Goal: Information Seeking & Learning: Learn about a topic

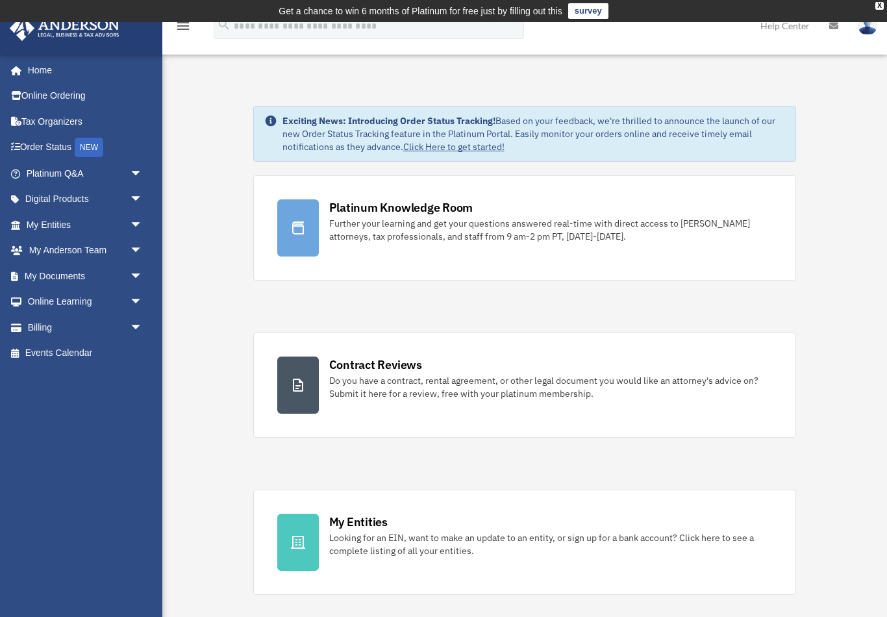
click at [136, 302] on span "arrow_drop_down" at bounding box center [143, 302] width 26 height 27
click at [130, 275] on span "arrow_drop_down" at bounding box center [143, 276] width 26 height 27
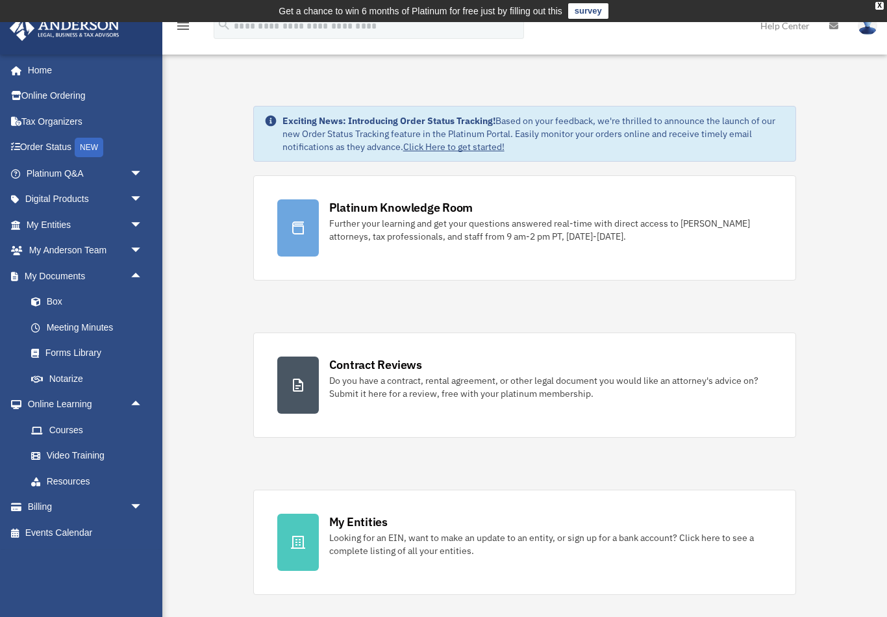
click at [140, 247] on span "arrow_drop_down" at bounding box center [143, 251] width 26 height 27
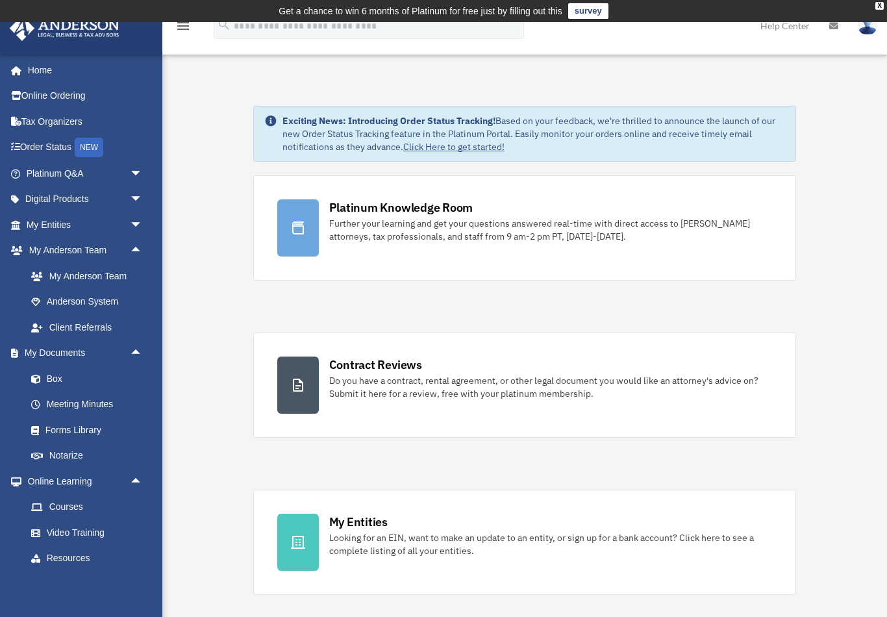
click at [140, 217] on span "arrow_drop_down" at bounding box center [143, 225] width 26 height 27
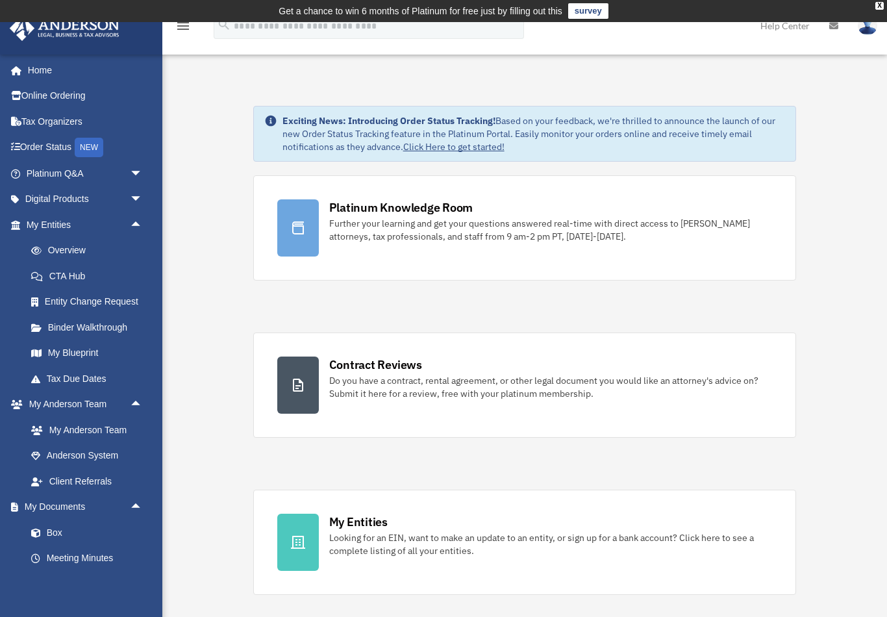
click at [141, 226] on span "arrow_drop_up" at bounding box center [143, 225] width 26 height 27
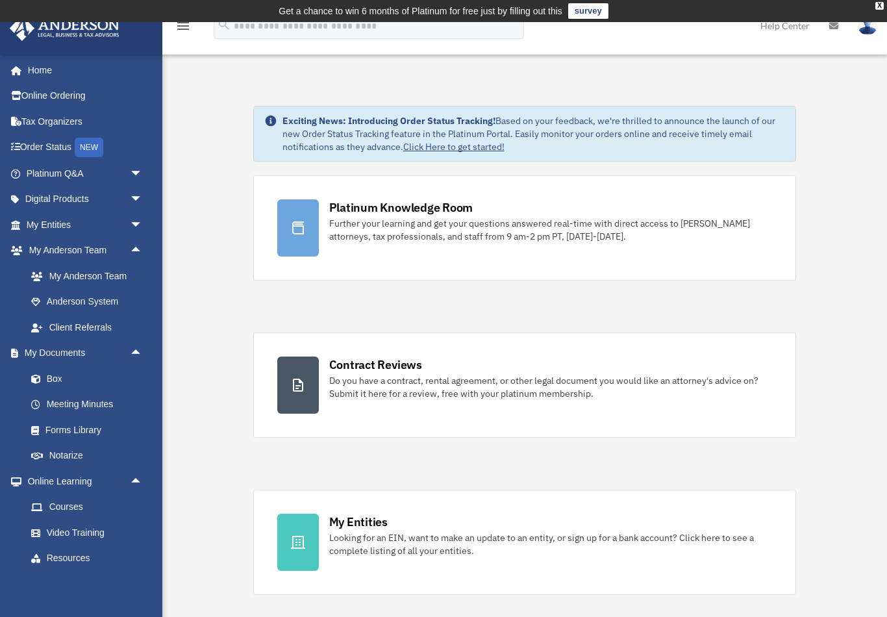
click at [136, 250] on span "arrow_drop_up" at bounding box center [143, 251] width 26 height 27
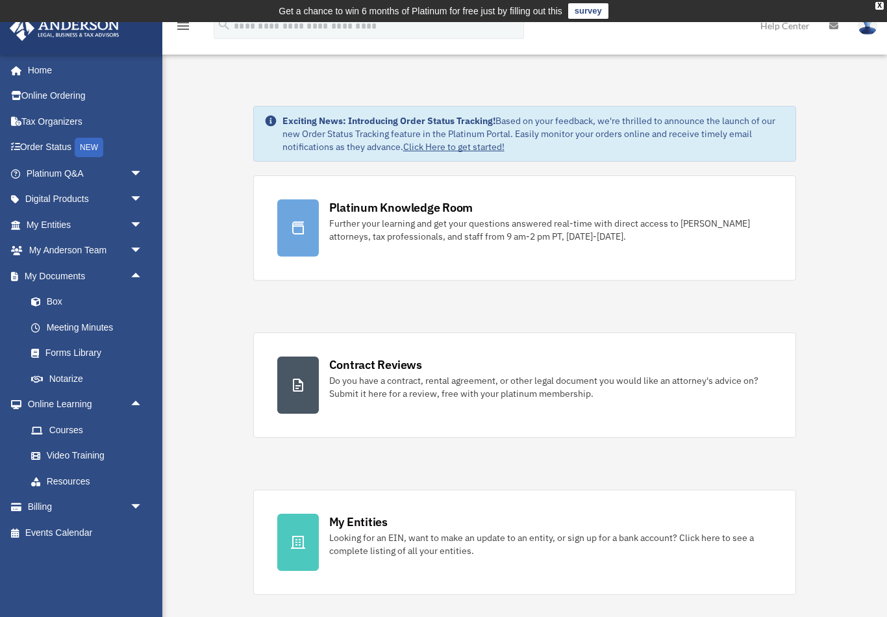
click at [138, 275] on span "arrow_drop_up" at bounding box center [143, 276] width 26 height 27
click at [136, 301] on span "arrow_drop_up" at bounding box center [143, 302] width 26 height 27
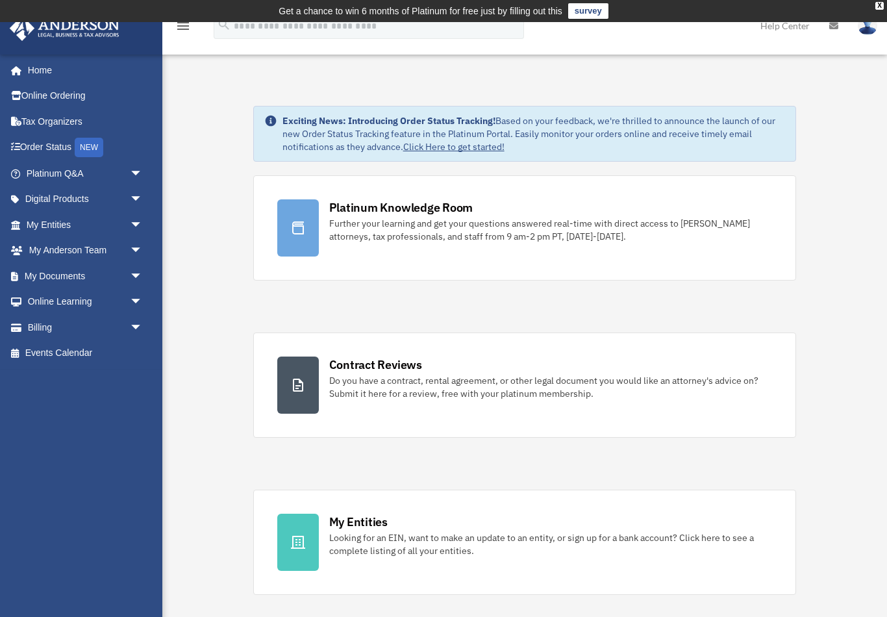
click at [141, 198] on span "arrow_drop_down" at bounding box center [143, 199] width 26 height 27
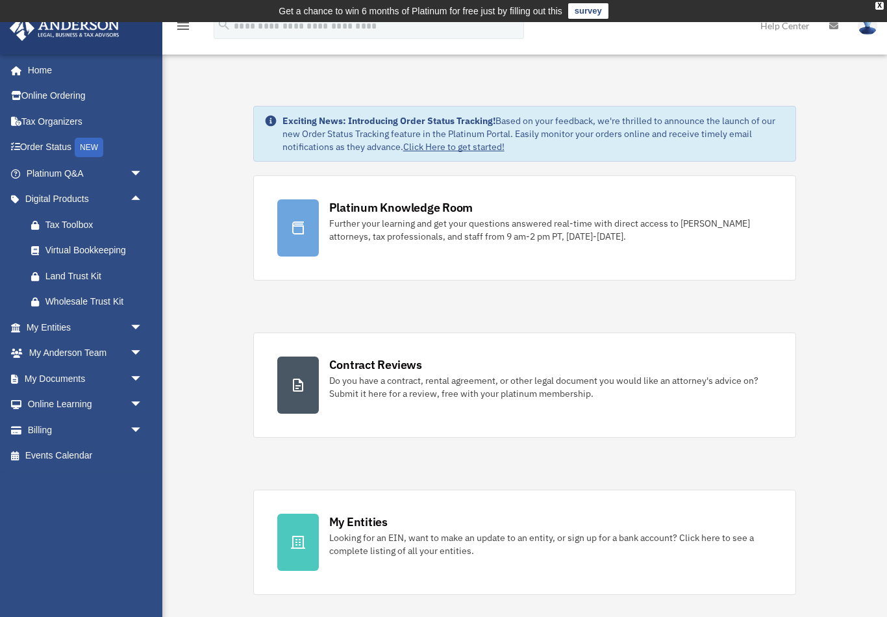
click at [141, 198] on span "arrow_drop_up" at bounding box center [143, 199] width 26 height 27
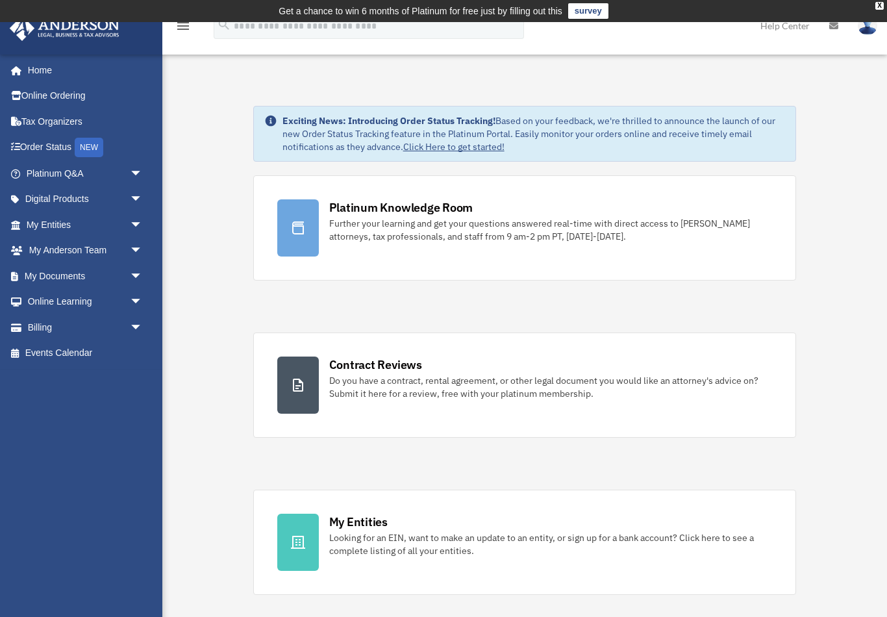
click at [38, 173] on link "Platinum Q&A arrow_drop_down" at bounding box center [85, 173] width 153 height 26
click at [130, 175] on span "arrow_drop_down" at bounding box center [143, 173] width 26 height 27
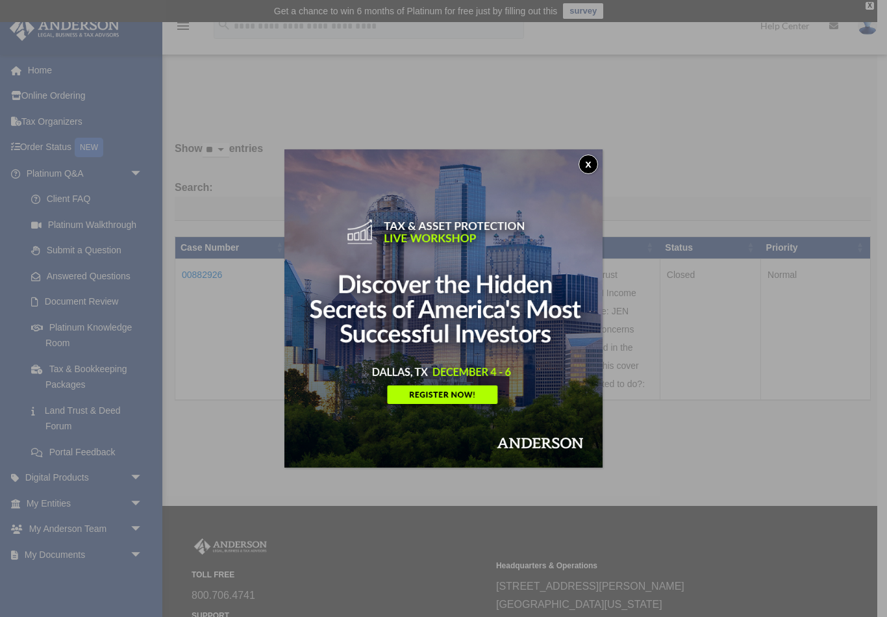
click at [592, 168] on button "x" at bounding box center [587, 163] width 19 height 19
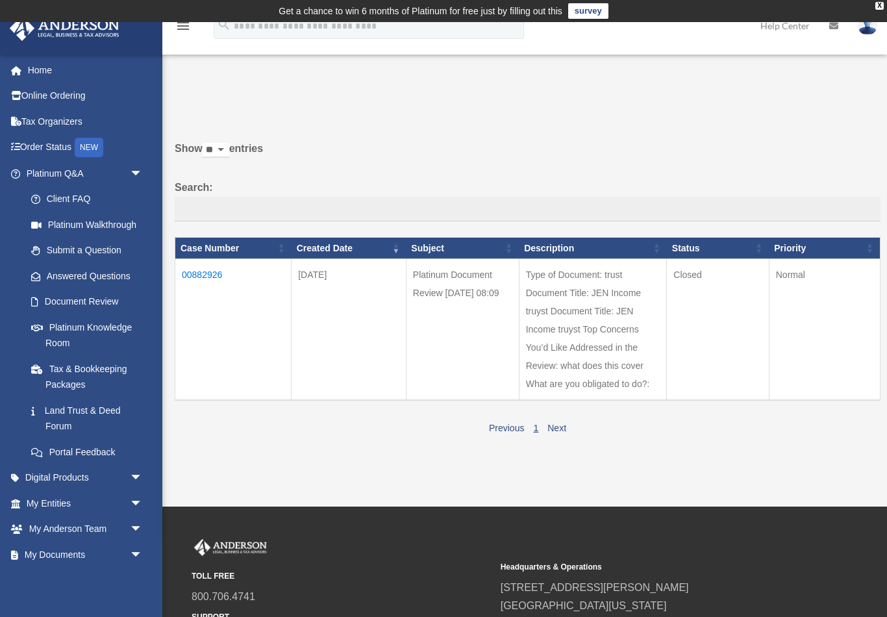
click at [59, 332] on link "Platinum Knowledge Room" at bounding box center [87, 335] width 138 height 42
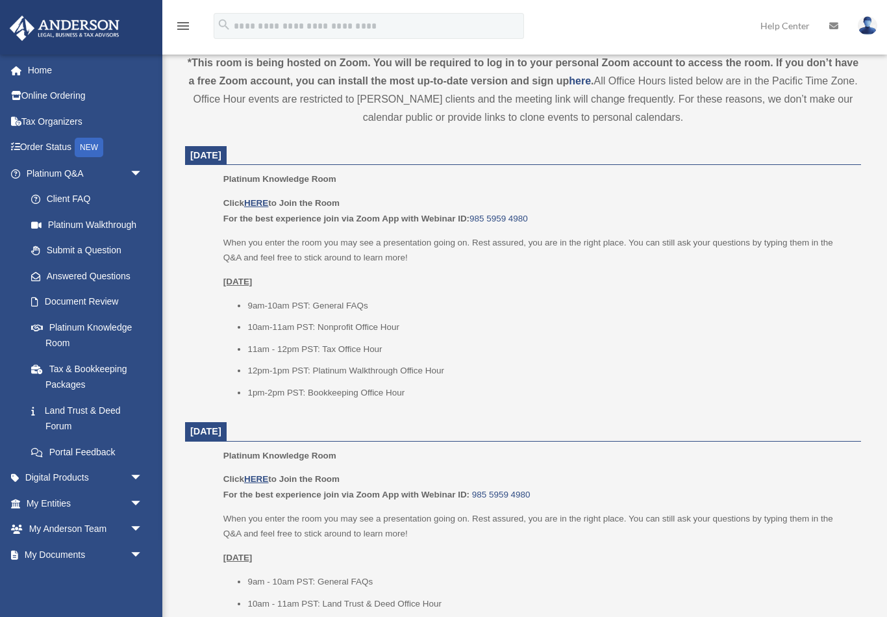
scroll to position [468, 0]
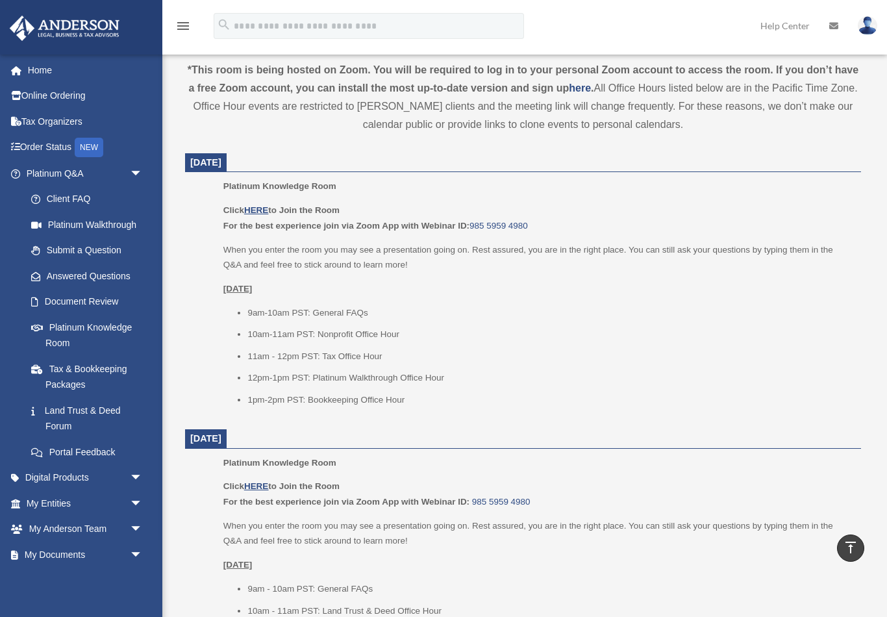
click at [260, 485] on u "HERE" at bounding box center [256, 486] width 24 height 10
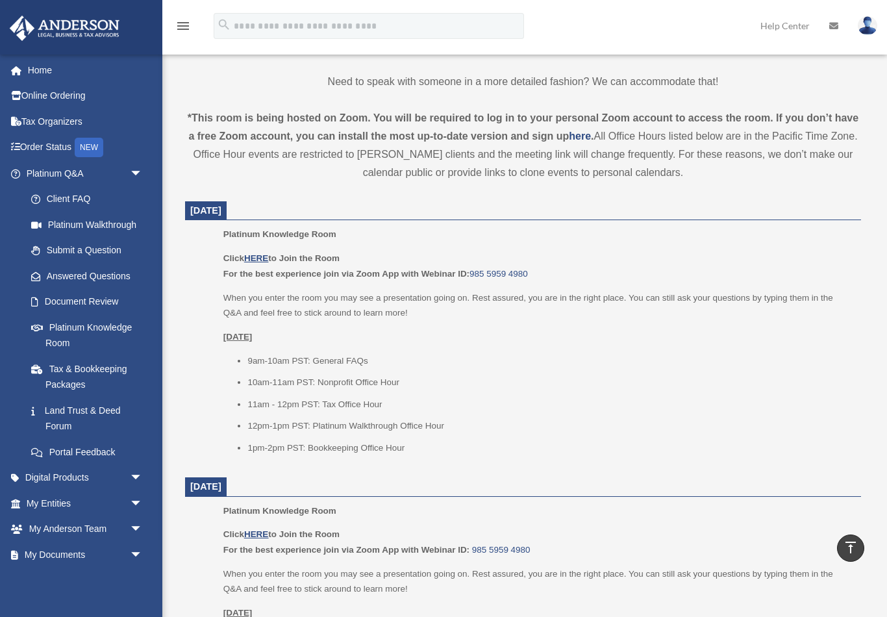
scroll to position [417, 0]
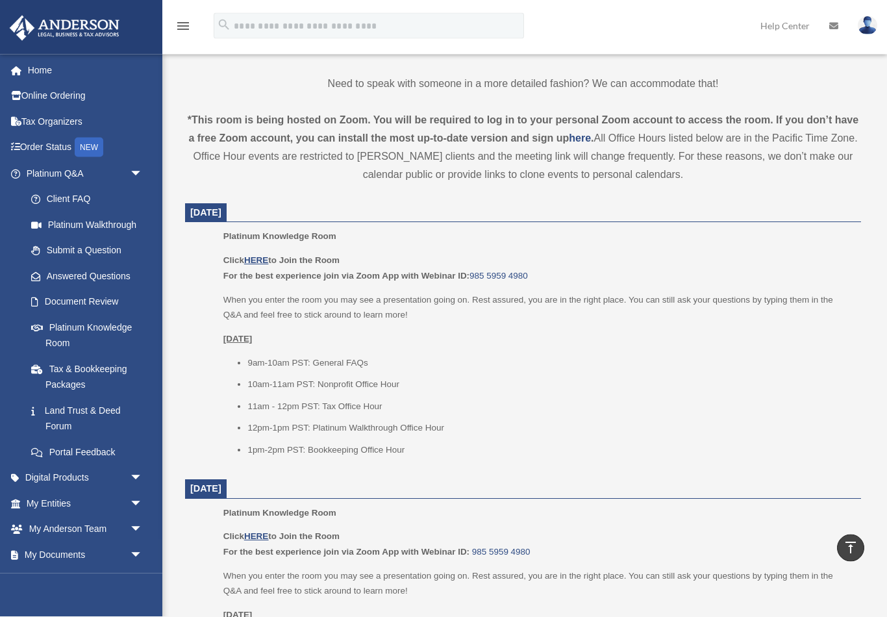
click at [259, 263] on u "HERE" at bounding box center [256, 261] width 24 height 10
click at [259, 262] on u "HERE" at bounding box center [256, 260] width 24 height 10
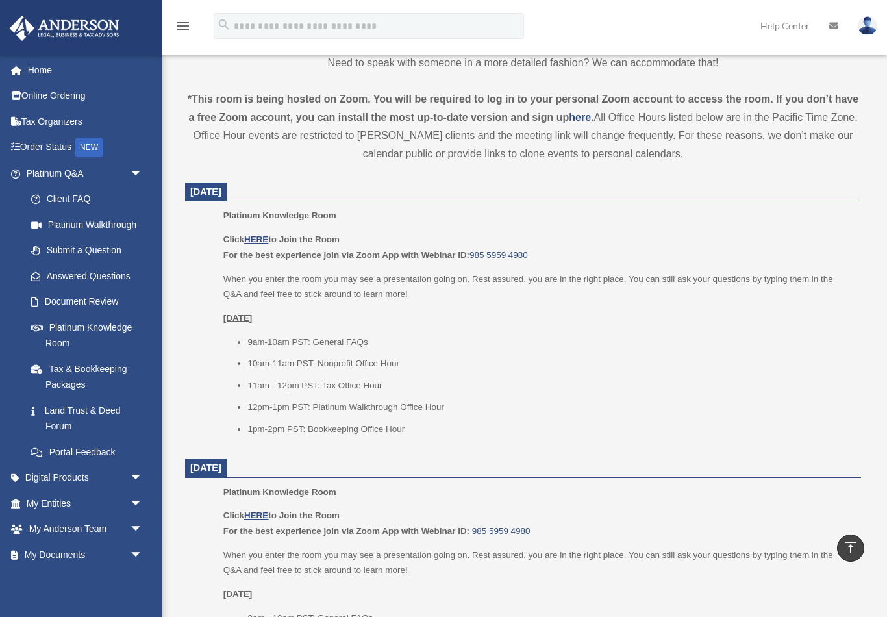
click at [265, 240] on u "HERE" at bounding box center [256, 239] width 24 height 10
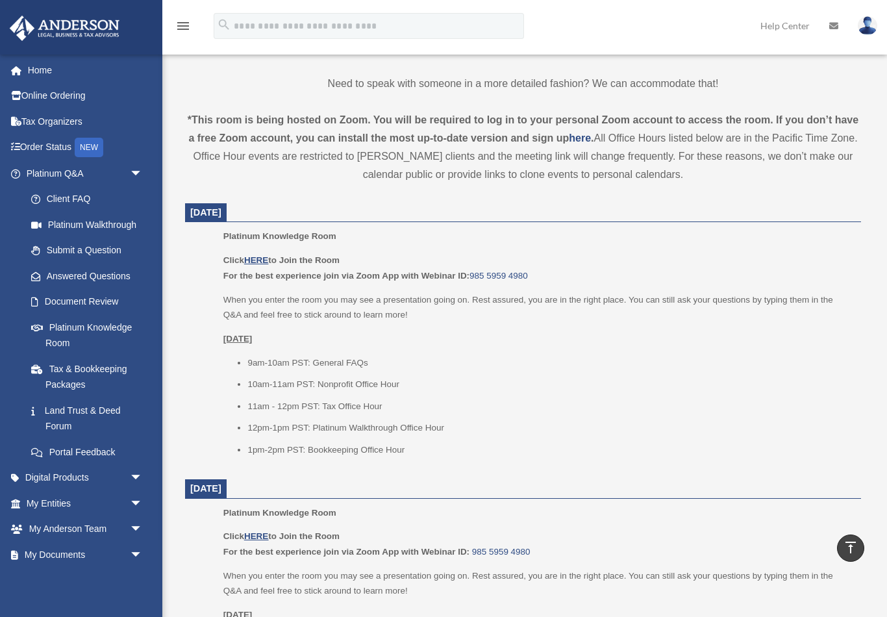
click at [260, 259] on u "HERE" at bounding box center [256, 260] width 24 height 10
click at [519, 275] on link "985 5959 4980" at bounding box center [498, 276] width 58 height 10
click at [268, 257] on u "HERE" at bounding box center [256, 260] width 24 height 10
